Goal: Information Seeking & Learning: Learn about a topic

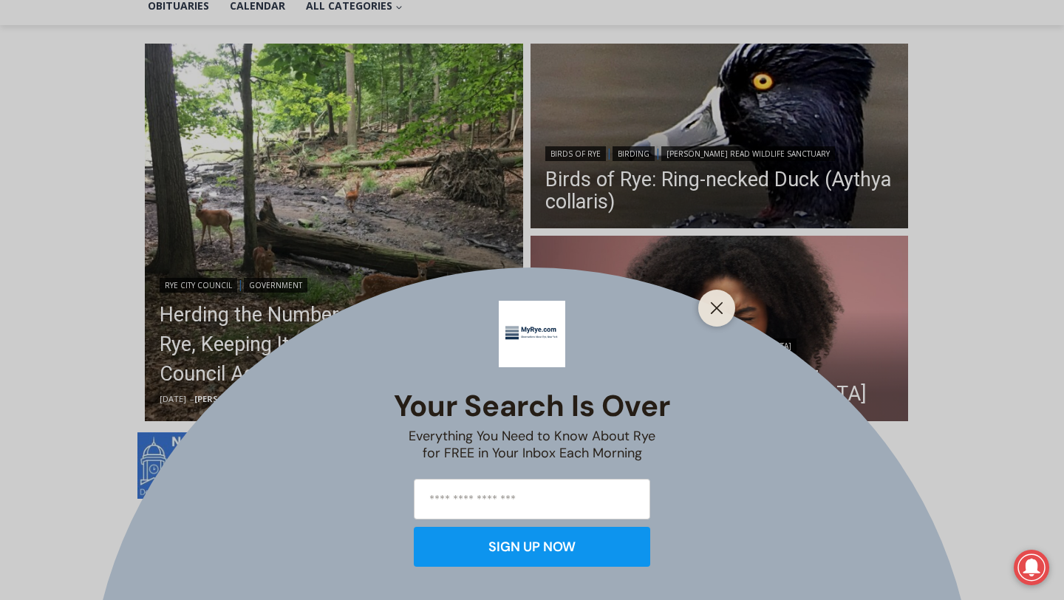
scroll to position [372, 0]
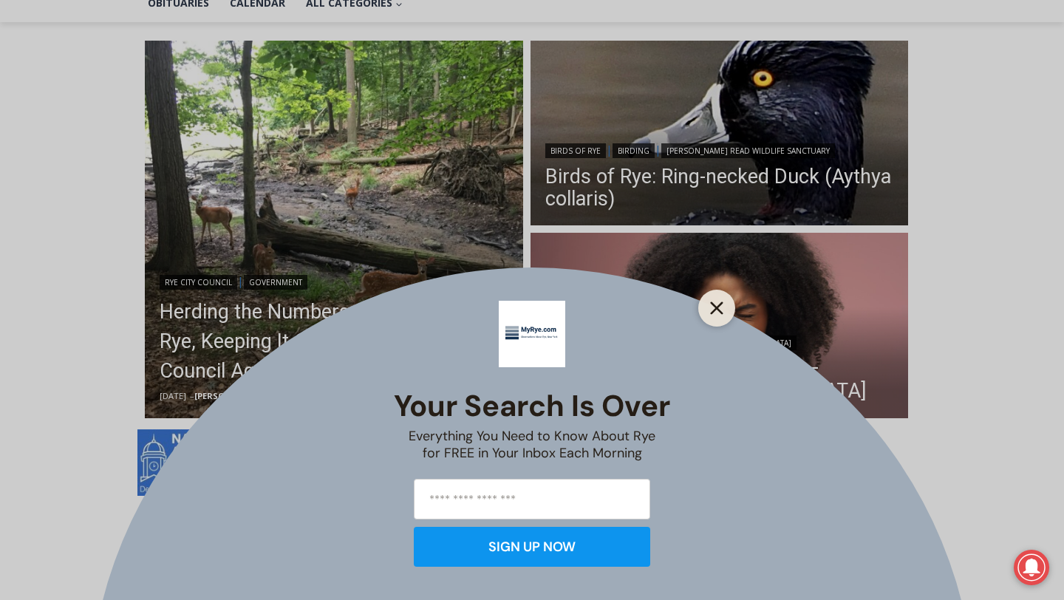
click at [722, 307] on icon "Close" at bounding box center [716, 307] width 13 height 13
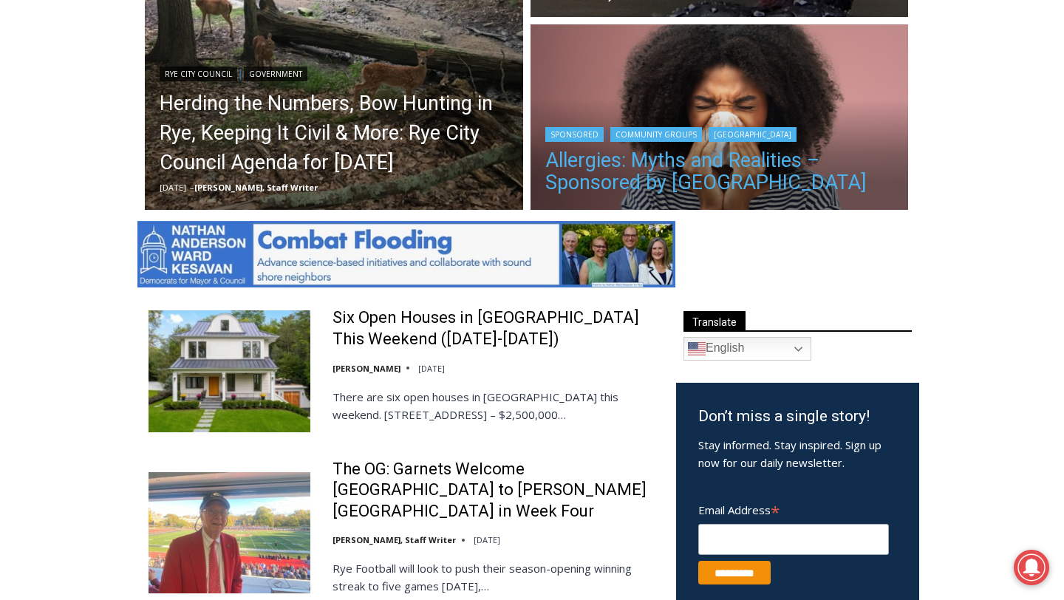
scroll to position [584, 0]
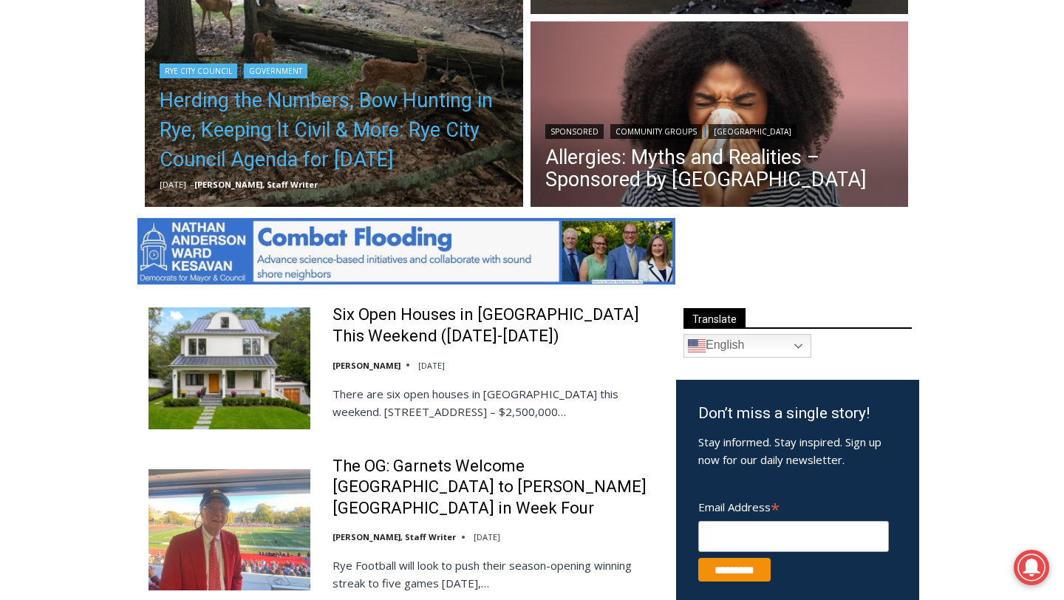
click at [333, 129] on link "Herding the Numbers, Bow Hunting in Rye, Keeping It Civil & More: Rye City Coun…" at bounding box center [334, 130] width 349 height 89
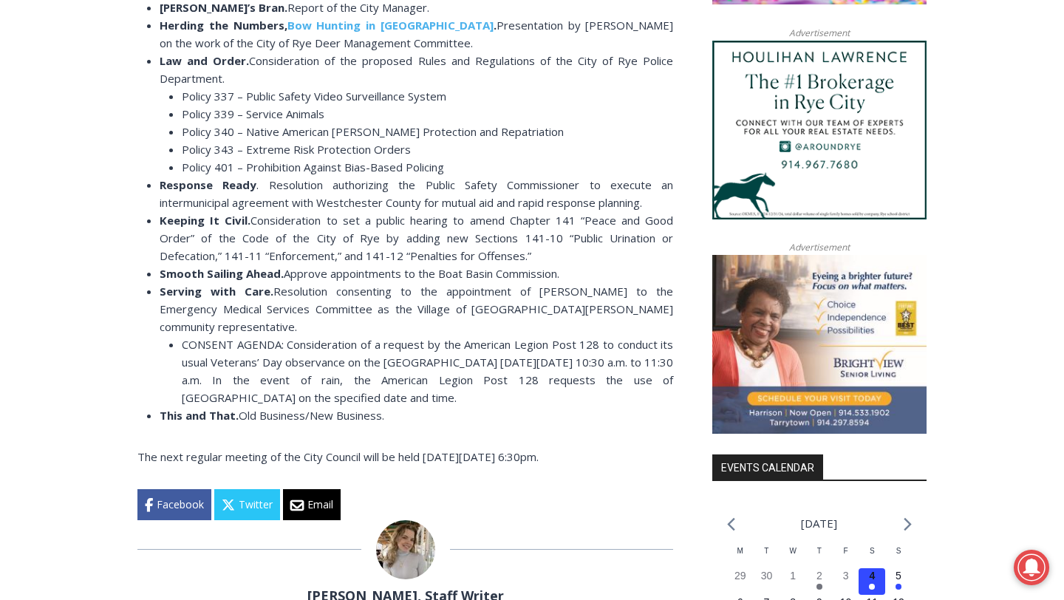
scroll to position [1370, 0]
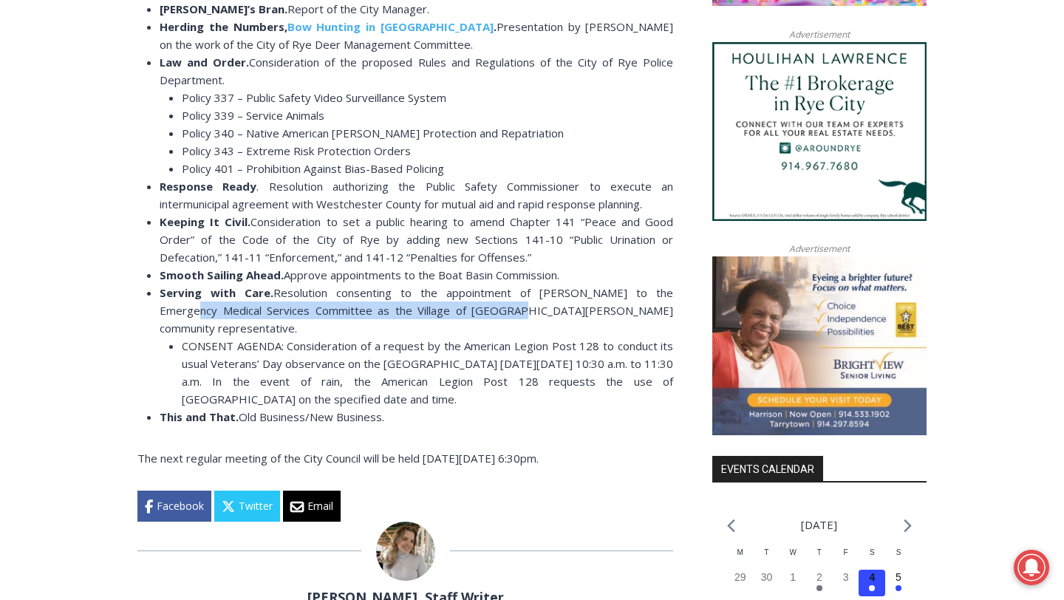
drag, startPoint x: 160, startPoint y: 309, endPoint x: 463, endPoint y: 318, distance: 303.8
click at [463, 318] on li "Serving with Care. Resolution consenting to the appointment of Mr. John Colange…" at bounding box center [416, 346] width 513 height 124
click at [169, 349] on ul "CONSENT AGENDA: Consideration of a request by the American Legion Post 128 to c…" at bounding box center [416, 372] width 513 height 71
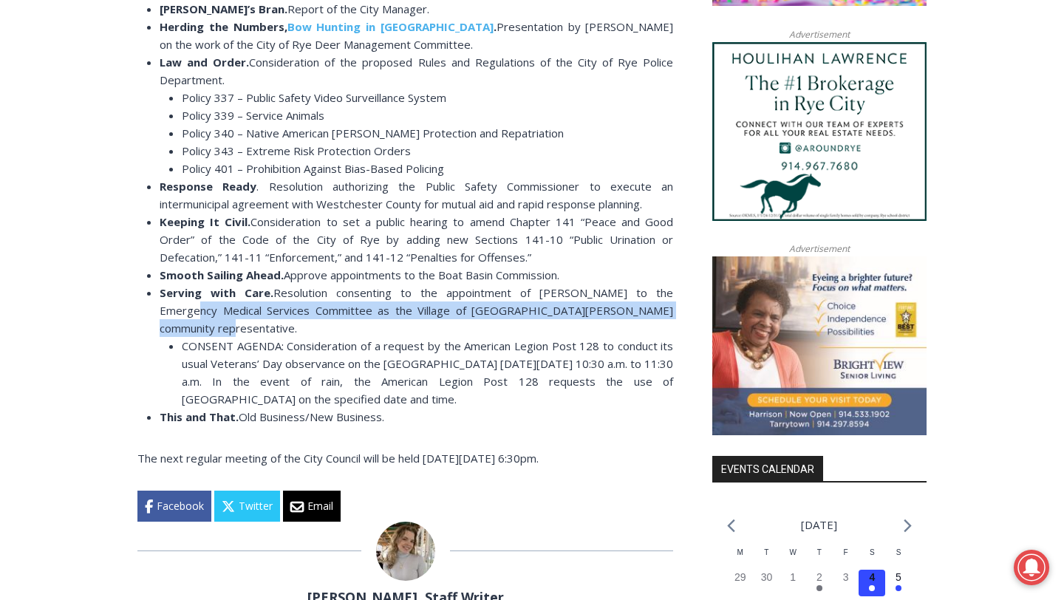
drag, startPoint x: 160, startPoint y: 309, endPoint x: 665, endPoint y: 307, distance: 505.3
click at [665, 307] on li "Serving with Care. Resolution consenting to the appointment of Mr. John Colange…" at bounding box center [416, 346] width 513 height 124
copy span "Emergency Medical Services Committee as the Village of Port Chester community r…"
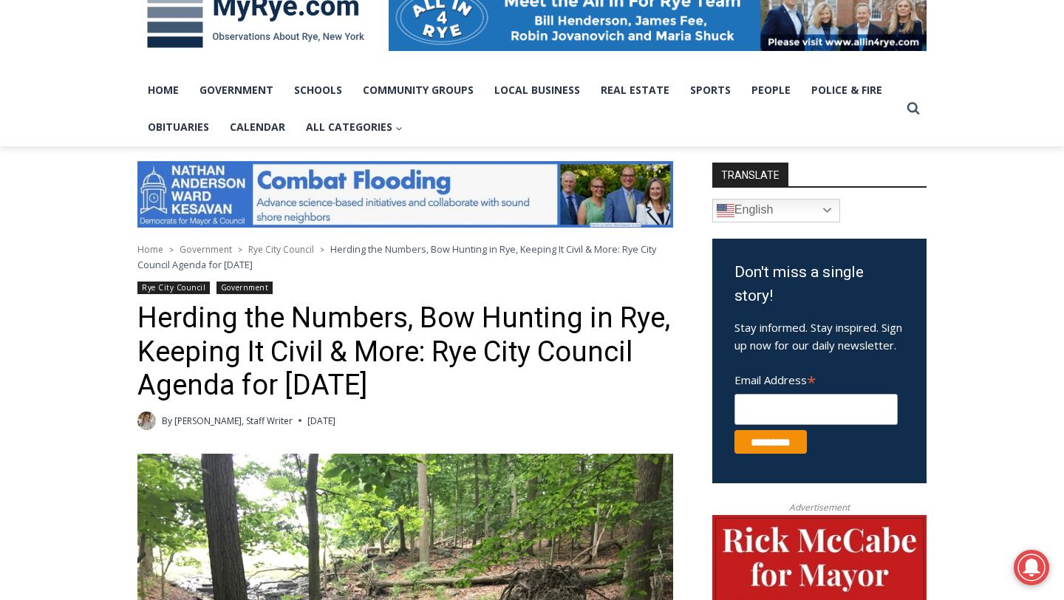
scroll to position [130, 0]
